Goal: Navigation & Orientation: Find specific page/section

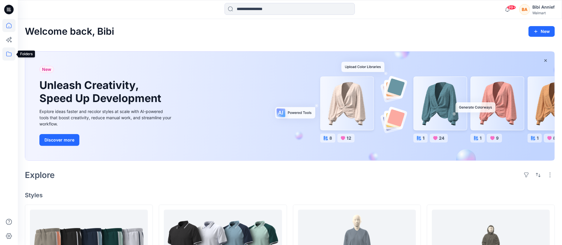
click at [10, 52] on icon at bounding box center [8, 54] width 5 height 5
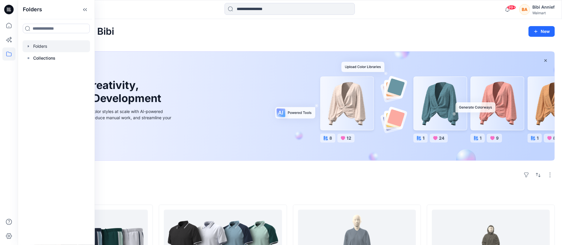
click at [41, 43] on div at bounding box center [57, 46] width 68 height 12
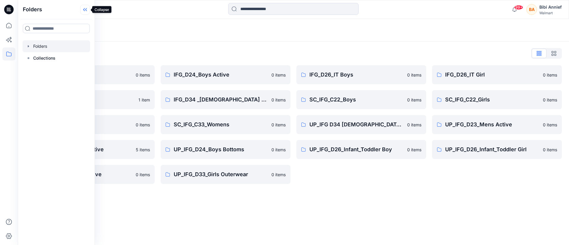
click at [83, 7] on icon at bounding box center [84, 10] width 9 height 10
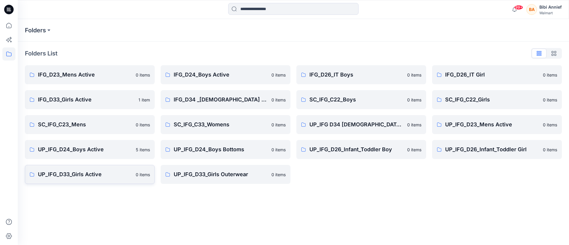
click at [69, 175] on p "UP_IFG_D33_Girls Active" at bounding box center [85, 174] width 94 height 8
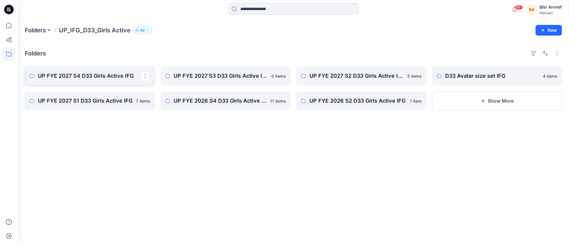
click at [71, 76] on p "UP FYE 2027 S4 D33 Girls Active IFG" at bounding box center [89, 76] width 103 height 8
click at [213, 76] on p "UP FYE 2027 S3 D33 Girls Active IFG" at bounding box center [225, 76] width 103 height 8
click at [371, 79] on p "UP FYE 2027 S2 D33 Girls Active IFG" at bounding box center [360, 76] width 103 height 8
click at [72, 97] on p "UP FYE 2027 S1 D33 Girls Active IFG" at bounding box center [89, 101] width 103 height 8
click at [225, 95] on link "UP FYE 2026 S4 D33 Girls Active IFG" at bounding box center [226, 100] width 130 height 19
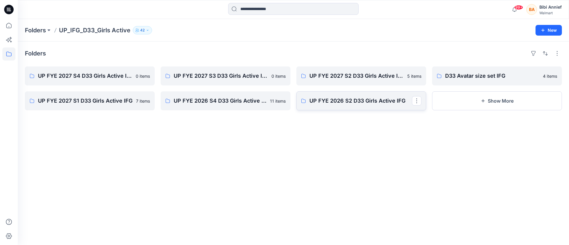
click at [366, 102] on p "UP FYE 2026 S2 D33 Girls Active IFG" at bounding box center [360, 101] width 103 height 8
click at [487, 77] on p "D33 Avatar size set IFG" at bounding box center [496, 76] width 103 height 8
